Goal: Complete application form

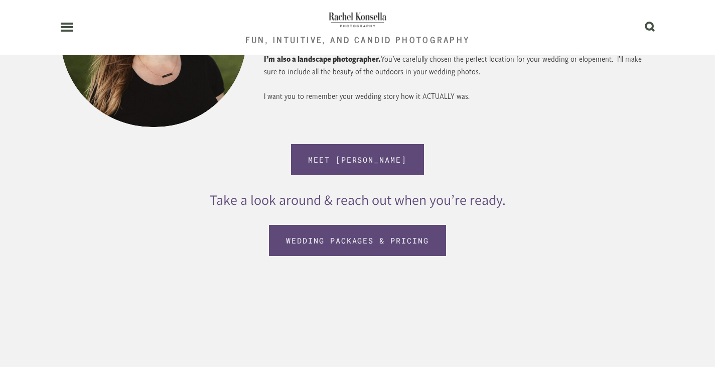
scroll to position [1003, 0]
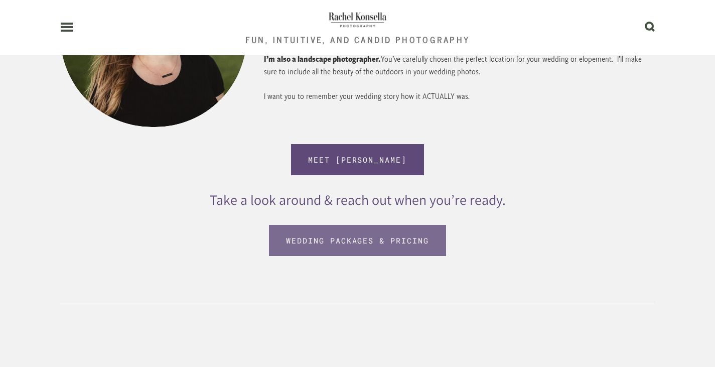
click at [368, 238] on link "Wedding Packages & Pricing" at bounding box center [357, 240] width 177 height 31
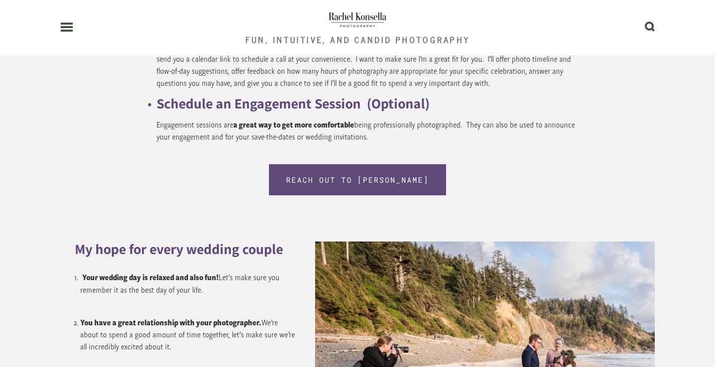
scroll to position [5418, 0]
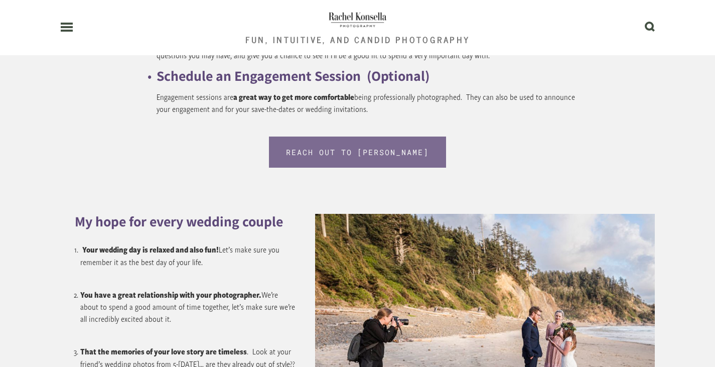
click at [324, 154] on link "Reach out to [PERSON_NAME]" at bounding box center [357, 151] width 177 height 31
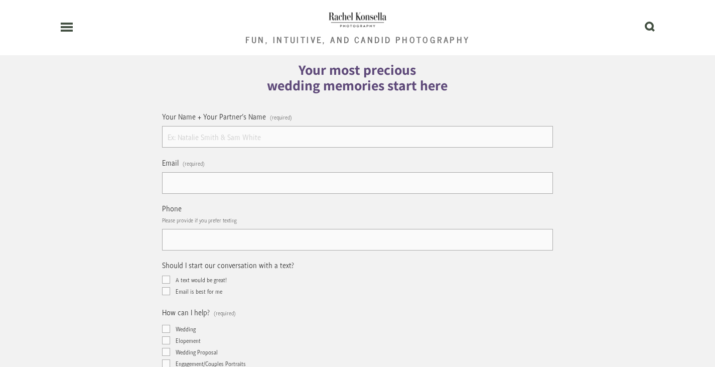
scroll to position [251, 0]
click at [349, 131] on input "Your Name + Your Partner's Name (required)" at bounding box center [357, 136] width 391 height 22
type input "Katie & Landon"
type input "kdtipley@gmail.com"
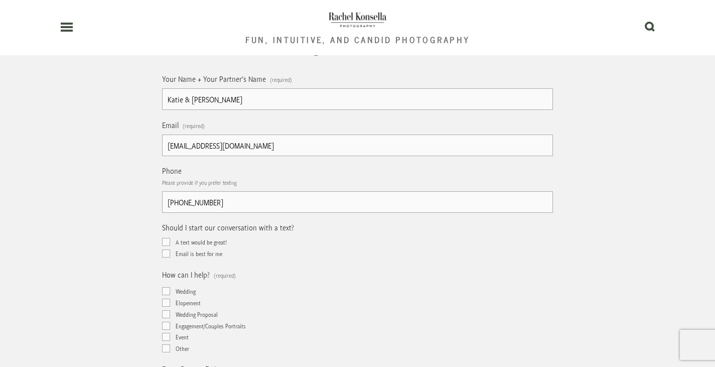
scroll to position [301, 0]
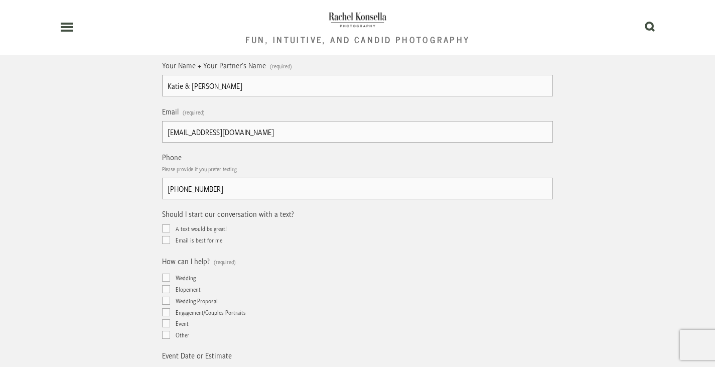
type input "(346) 257-9088"
click at [169, 229] on input "A text would be great!" at bounding box center [166, 228] width 8 height 8
checkbox input "true"
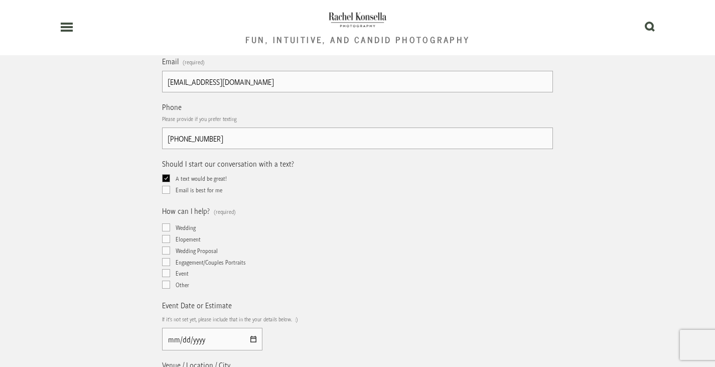
click at [165, 239] on input "Elopement" at bounding box center [166, 239] width 8 height 8
checkbox input "true"
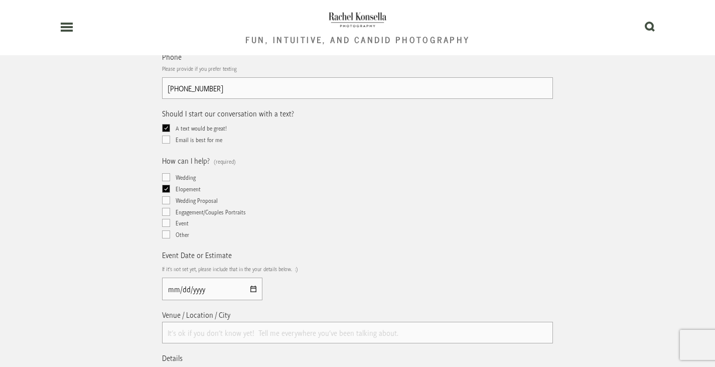
scroll to position [452, 0]
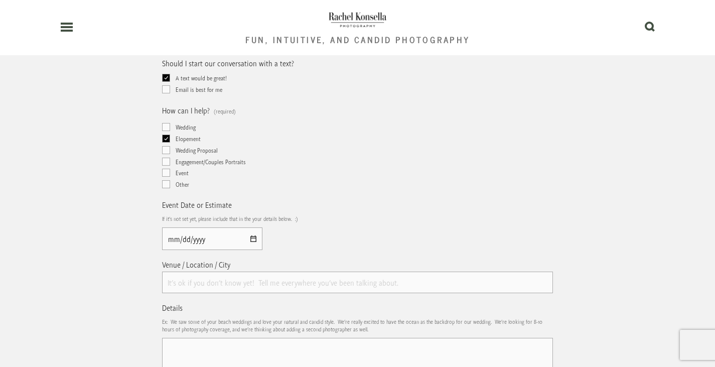
click at [168, 240] on input "Event Date or Estimate" at bounding box center [212, 238] width 100 height 23
type input "2025-10-02"
click at [196, 284] on input "Venue / Location / City" at bounding box center [357, 282] width 391 height 22
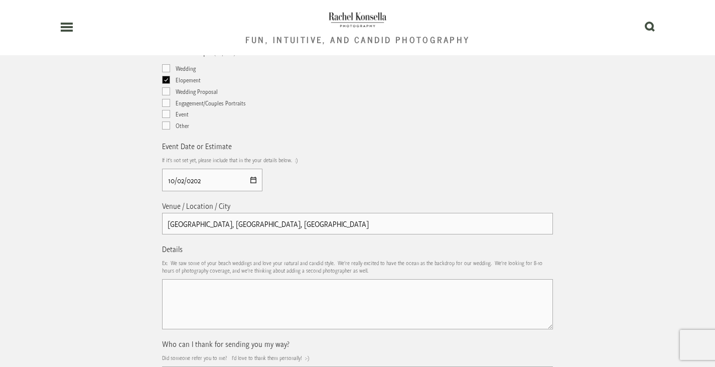
scroll to position [552, 0]
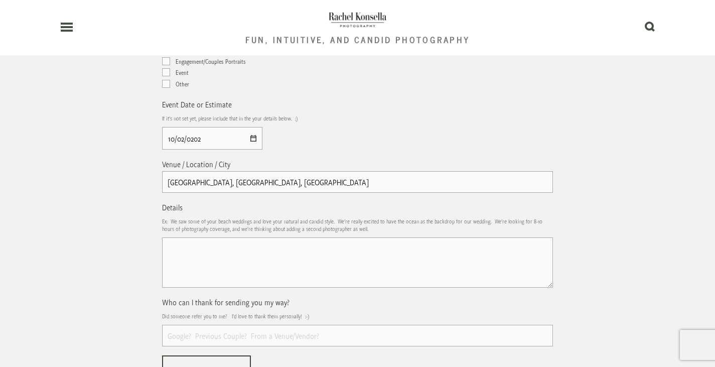
type input "Clark County Courthouse, Vancouver, WA"
click at [293, 271] on textarea "Details" at bounding box center [357, 262] width 391 height 50
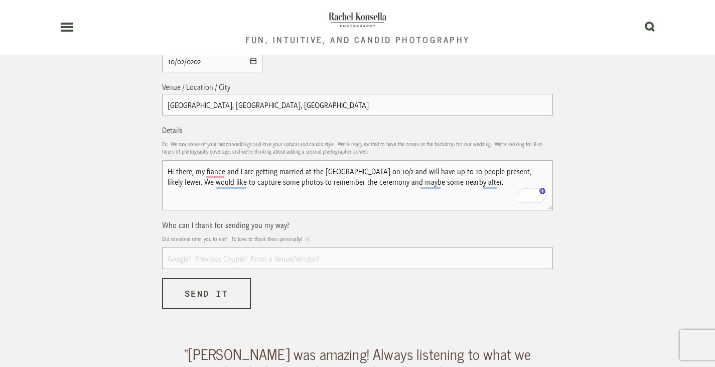
scroll to position [652, 0]
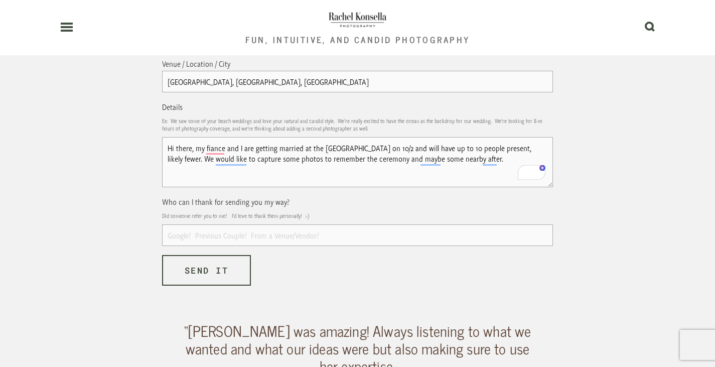
type textarea "Hi there, my fiance and I are getting married at the Clark County Courthouse on…"
click at [297, 241] on input "Who can I thank for sending you my way?" at bounding box center [357, 235] width 391 height 22
type input "google"
click at [228, 276] on span "Send it" at bounding box center [207, 270] width 44 height 12
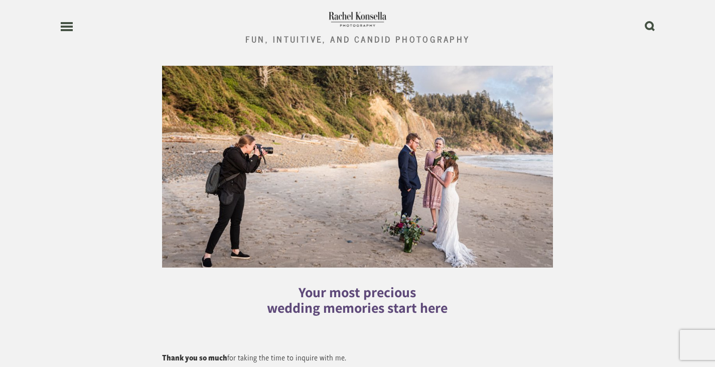
scroll to position [0, 0]
